Goal: Register for event/course

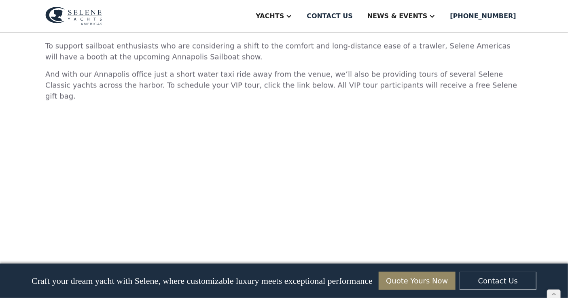
scroll to position [4373, 0]
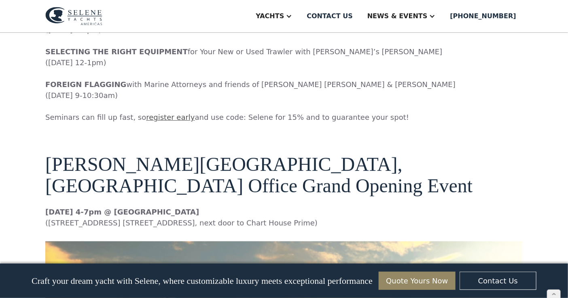
scroll to position [2755, 0]
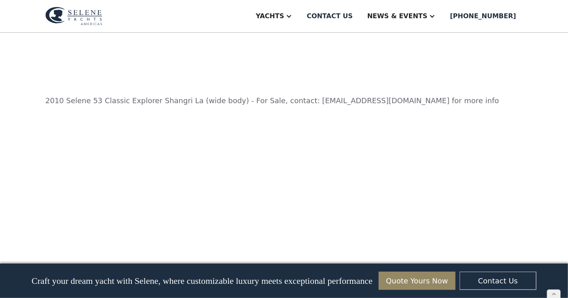
scroll to position [1477, 0]
